Goal: Task Accomplishment & Management: Manage account settings

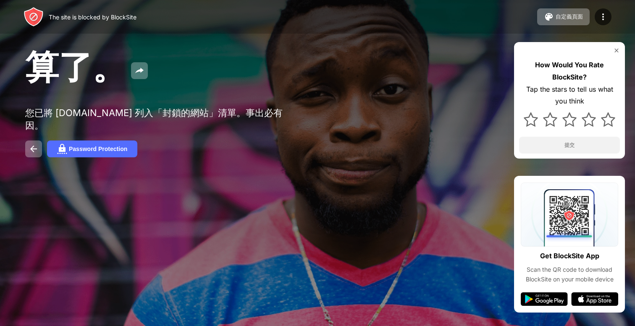
click at [437, 126] on div "算了。 您已將 [DOMAIN_NAME] 列入「封鎖的網站」清單。事出必有因。 Password Protection How Would You Rate…" at bounding box center [317, 101] width 635 height 203
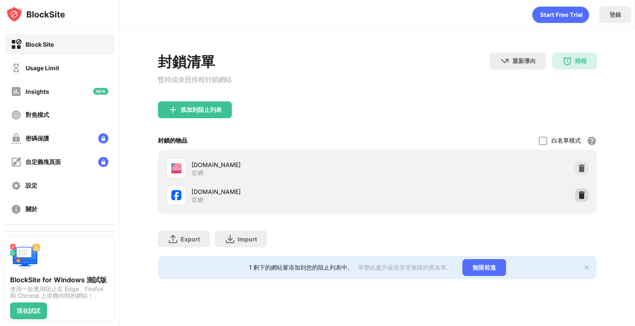
click at [577, 195] on div at bounding box center [581, 194] width 13 height 13
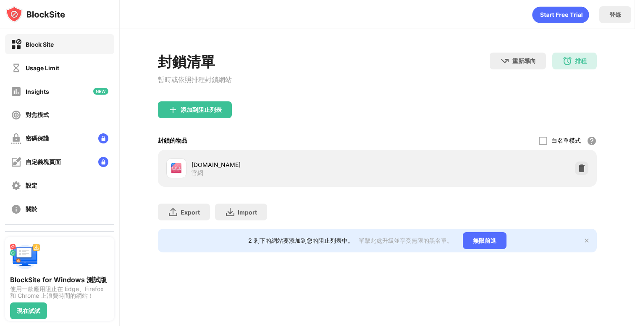
click at [298, 37] on div "封鎖清單 暫時或依照排程封鎖網站 重新導向 按一下設定重新導向網站 排程 06:00 to 21:30 每天 添加到阻止列表 封鎖的物品 白名單模式 阻止除白…" at bounding box center [377, 152] width 515 height 247
click at [302, 74] on div "封鎖清單 暫時或依照排程封鎖網站 重新導向 按一下設定重新導向網站 排程 06:00 to 21:30 每天" at bounding box center [377, 77] width 439 height 49
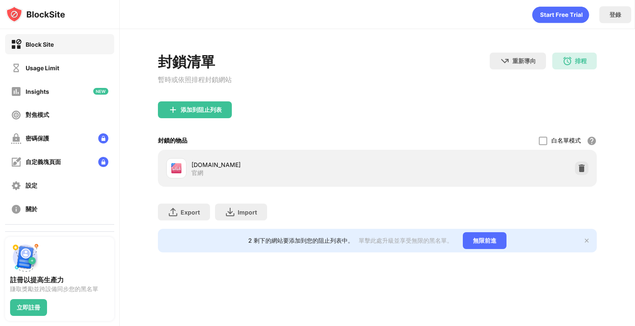
click at [340, 105] on div "添加到阻止列表" at bounding box center [377, 116] width 439 height 30
click at [214, 110] on div "添加到阻止列表" at bounding box center [201, 109] width 41 height 7
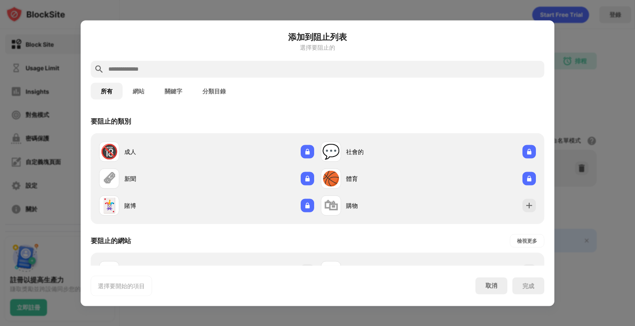
click at [312, 75] on div at bounding box center [318, 68] width 454 height 17
click at [312, 71] on input "text" at bounding box center [325, 69] width 434 height 10
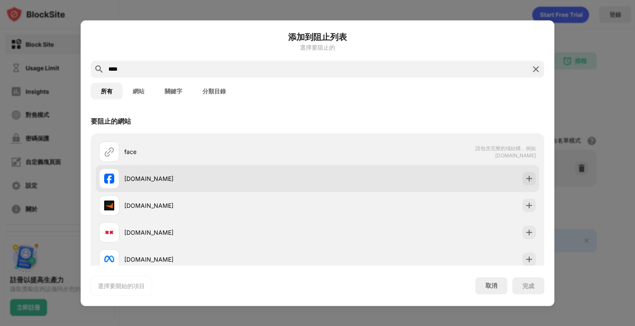
type input "****"
click at [525, 177] on img at bounding box center [529, 178] width 8 height 8
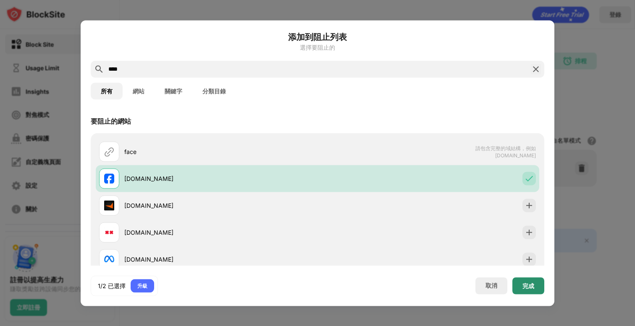
click at [517, 283] on div "完成" at bounding box center [529, 285] width 32 height 17
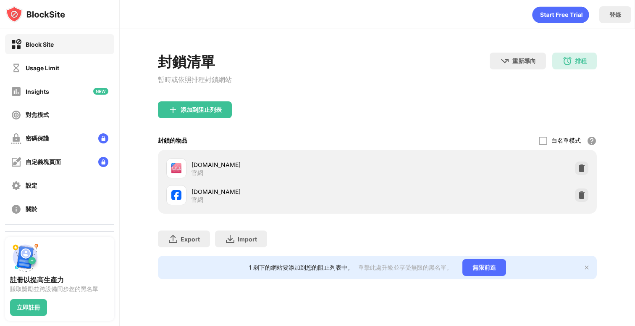
click at [348, 78] on div "封鎖清單 暫時或依照排程封鎖網站 重新導向 按一下設定重新導向網站 排程 06:00 to 21:30 每天" at bounding box center [377, 77] width 439 height 49
